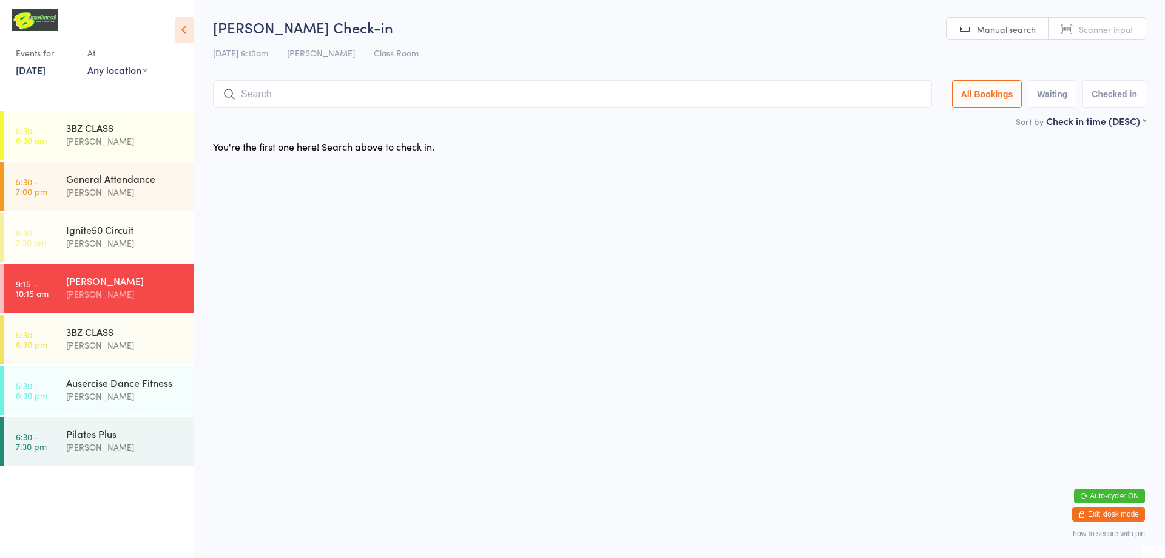
click at [1095, 30] on span "Scanner input" at bounding box center [1106, 29] width 55 height 12
click at [350, 98] on input "search" at bounding box center [572, 94] width 719 height 28
type input "220109"
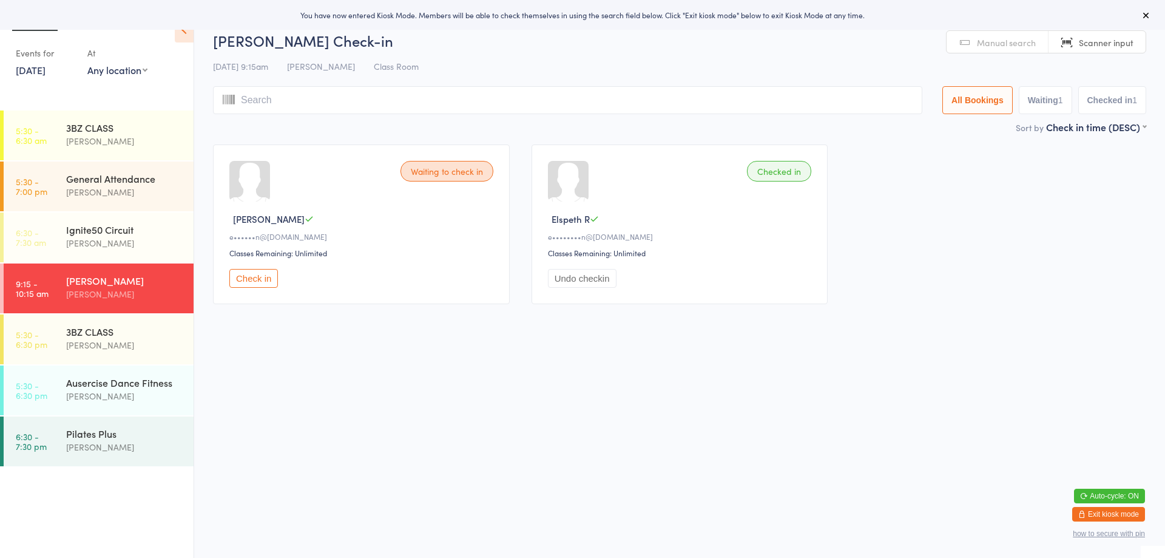
click at [445, 174] on div "Waiting to check in" at bounding box center [446, 171] width 93 height 21
click at [264, 279] on button "Check in" at bounding box center [253, 278] width 49 height 19
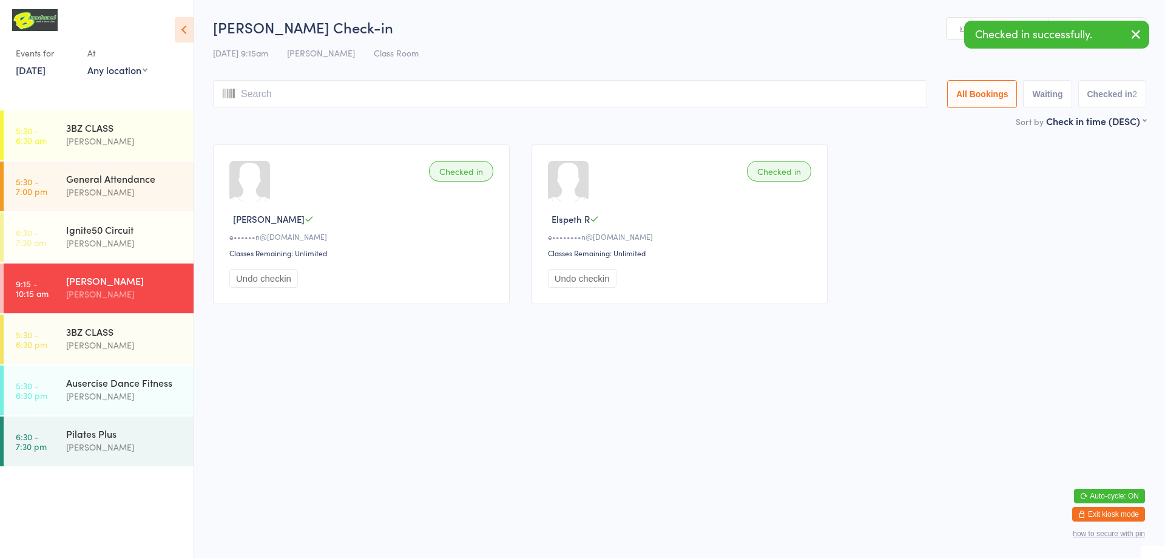
click at [312, 93] on input "search" at bounding box center [570, 94] width 714 height 28
